Goal: Task Accomplishment & Management: Manage account settings

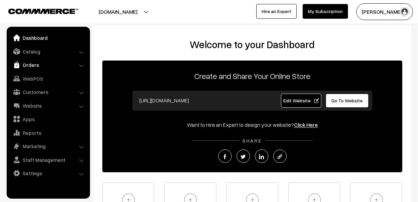
click at [28, 62] on link "Orders" at bounding box center [47, 65] width 79 height 12
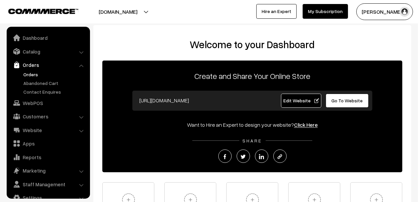
click at [33, 74] on link "Orders" at bounding box center [55, 74] width 66 height 7
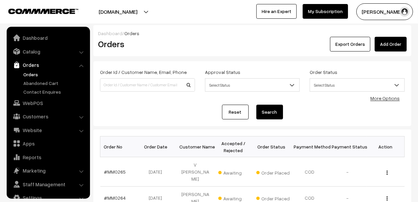
scroll to position [11, 0]
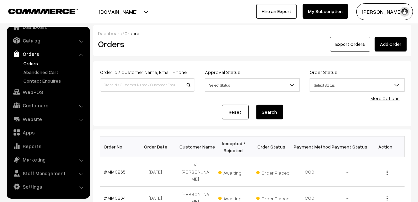
click at [27, 65] on link "Orders" at bounding box center [55, 63] width 66 height 7
click at [27, 70] on link "Abandoned Cart" at bounding box center [55, 71] width 66 height 7
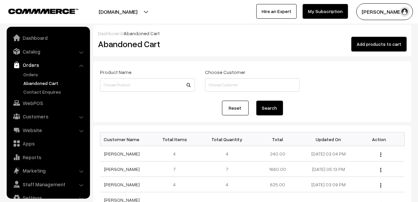
scroll to position [11, 0]
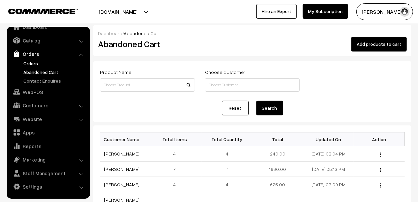
click at [30, 61] on link "Orders" at bounding box center [55, 63] width 66 height 7
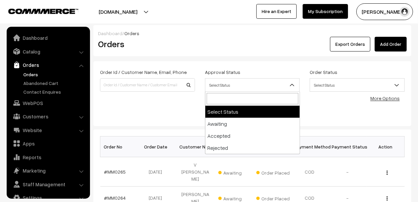
click at [217, 84] on span "Select Status" at bounding box center [253, 85] width 94 height 12
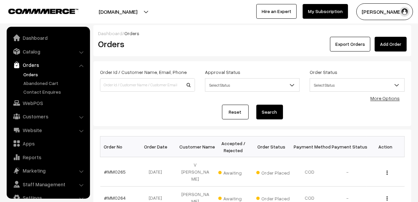
click at [28, 53] on link "Catalog" at bounding box center [47, 51] width 79 height 12
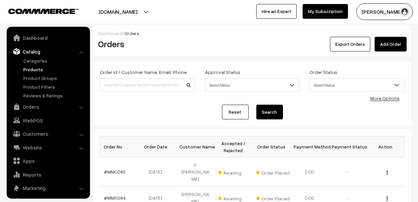
click at [33, 67] on link "Products" at bounding box center [55, 69] width 66 height 7
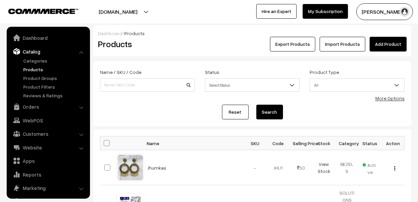
scroll to position [18, 0]
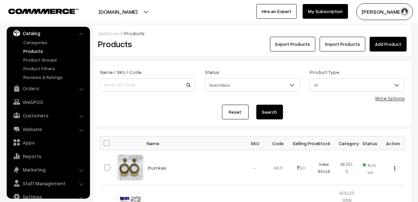
click at [237, 88] on span "Select Status" at bounding box center [253, 85] width 94 height 12
select select "inactive"
click at [273, 110] on button "Search" at bounding box center [270, 111] width 27 height 15
